Goal: Transaction & Acquisition: Subscribe to service/newsletter

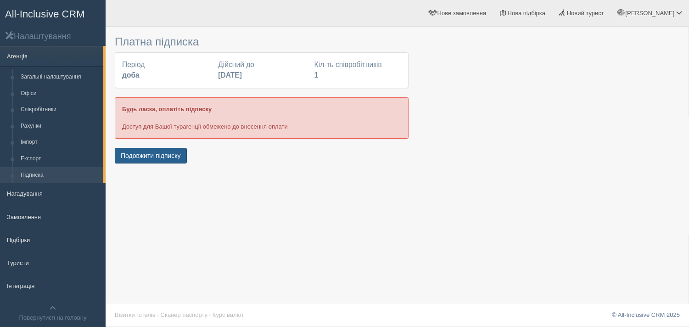
click at [172, 152] on button "Подовжити підписку" at bounding box center [151, 156] width 72 height 16
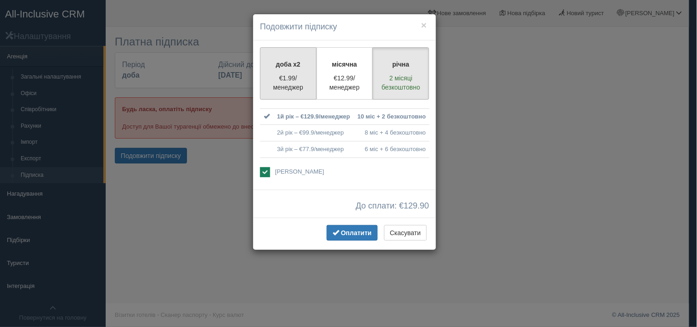
click at [282, 75] on p "€1.99/менеджер" at bounding box center [288, 82] width 45 height 18
radio input "true"
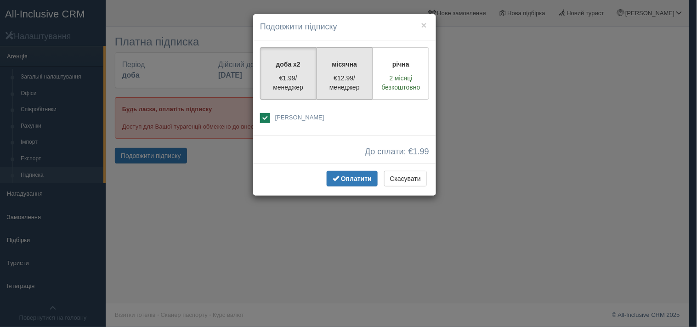
click at [350, 79] on p "€12.99/менеджер" at bounding box center [344, 82] width 45 height 18
radio input "true"
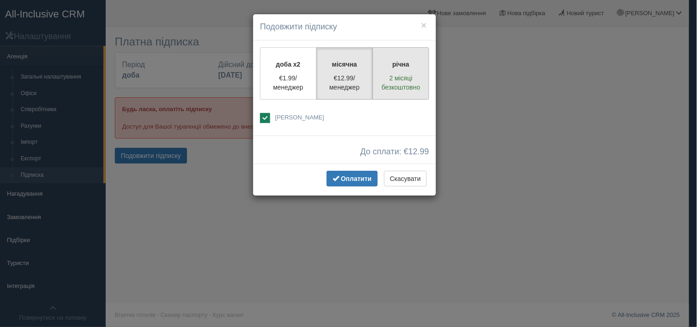
click at [383, 84] on p "2 місяці безкоштовно" at bounding box center [400, 82] width 45 height 18
radio input "true"
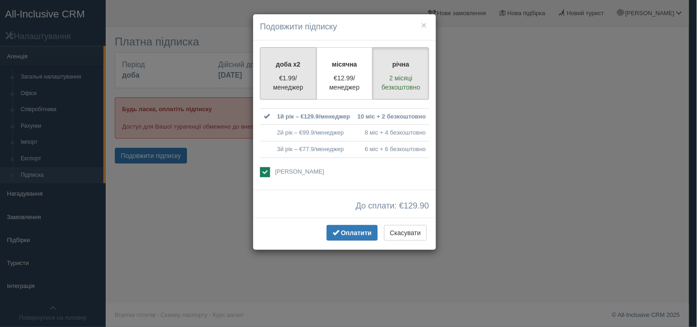
click at [275, 78] on p "€1.99/менеджер" at bounding box center [288, 82] width 45 height 18
radio input "true"
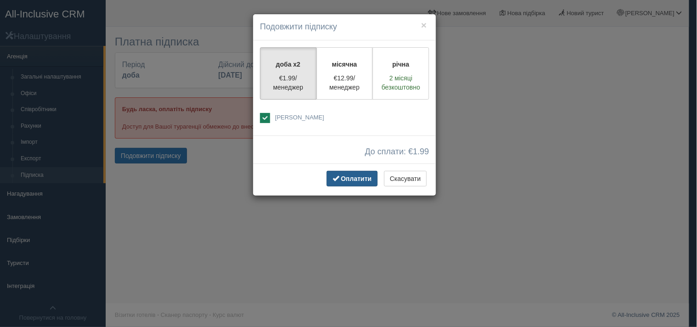
click at [345, 171] on button "Оплатити" at bounding box center [351, 179] width 51 height 16
